Goal: Navigation & Orientation: Find specific page/section

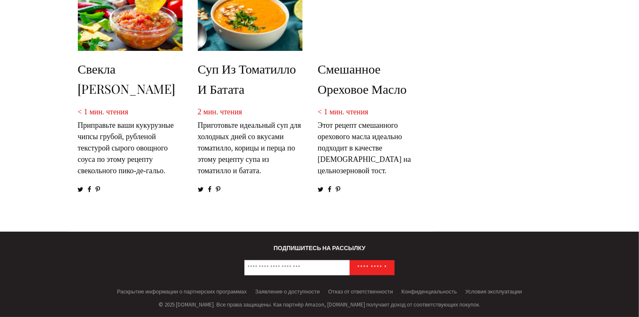
scroll to position [1419, 0]
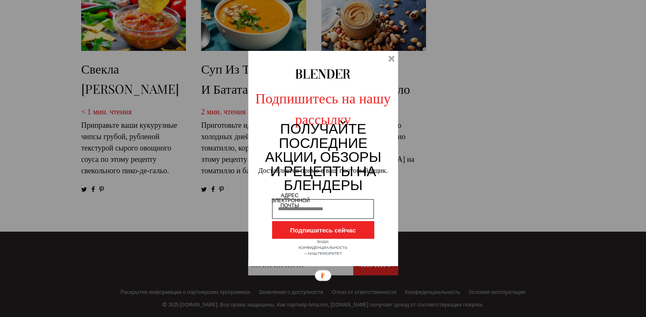
click at [394, 58] on div at bounding box center [391, 59] width 6 height 6
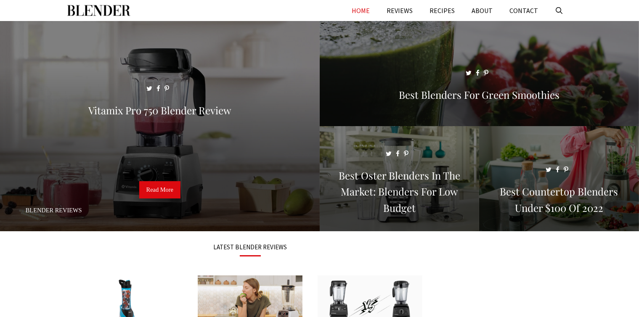
click at [370, 11] on link "HOME" at bounding box center [360, 10] width 35 height 21
